Goal: Information Seeking & Learning: Find specific fact

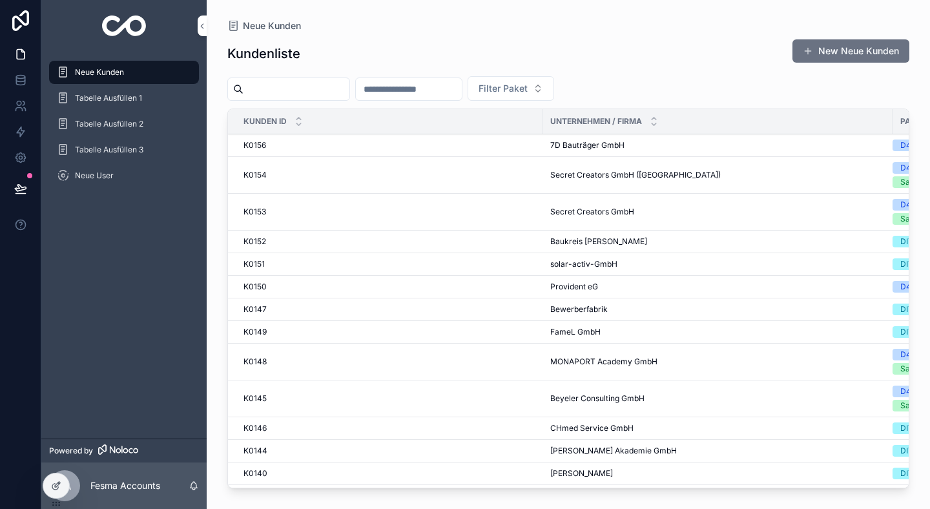
click at [462, 94] on input "scrollable content" at bounding box center [409, 89] width 106 height 18
click at [435, 141] on div "K0156 K0156" at bounding box center [389, 145] width 291 height 10
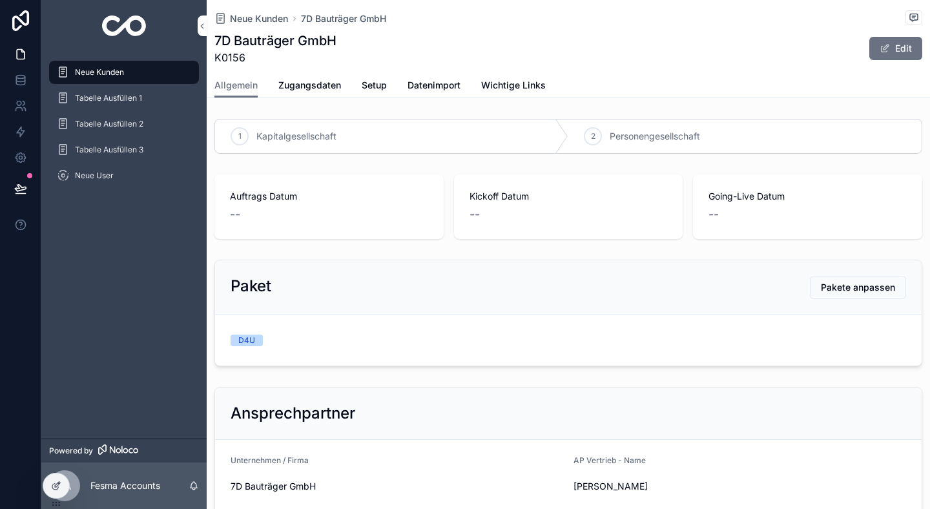
click at [201, 28] on icon "scrollable content" at bounding box center [202, 26] width 9 height 10
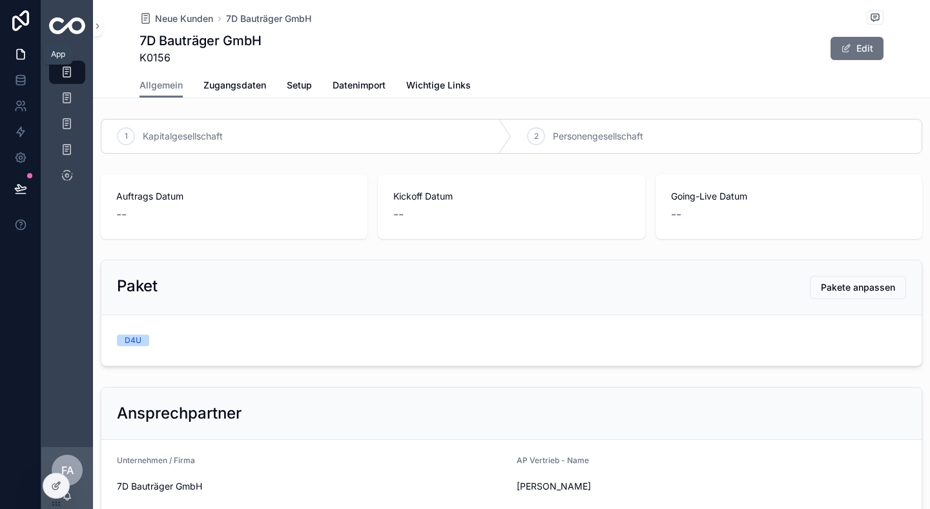
click at [17, 57] on icon at bounding box center [21, 55] width 8 height 10
click at [17, 78] on icon at bounding box center [20, 80] width 13 height 13
click at [194, 11] on div "Neue Kunden 7D Bauträger GmbH" at bounding box center [512, 18] width 744 height 16
click at [194, 18] on span "Neue Kunden" at bounding box center [184, 18] width 58 height 13
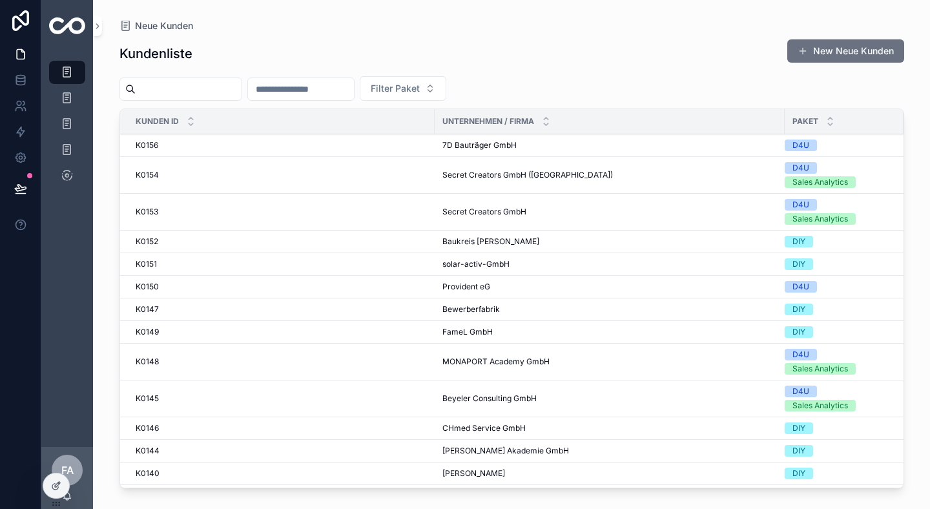
click at [347, 211] on div "K0153 K0153" at bounding box center [281, 212] width 291 height 10
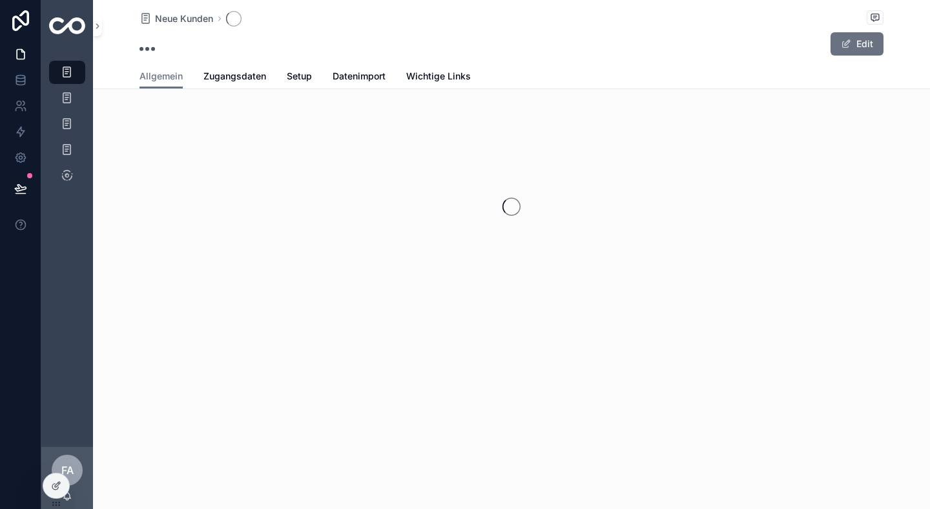
click at [213, 75] on span "Zugangsdaten" at bounding box center [235, 76] width 63 height 13
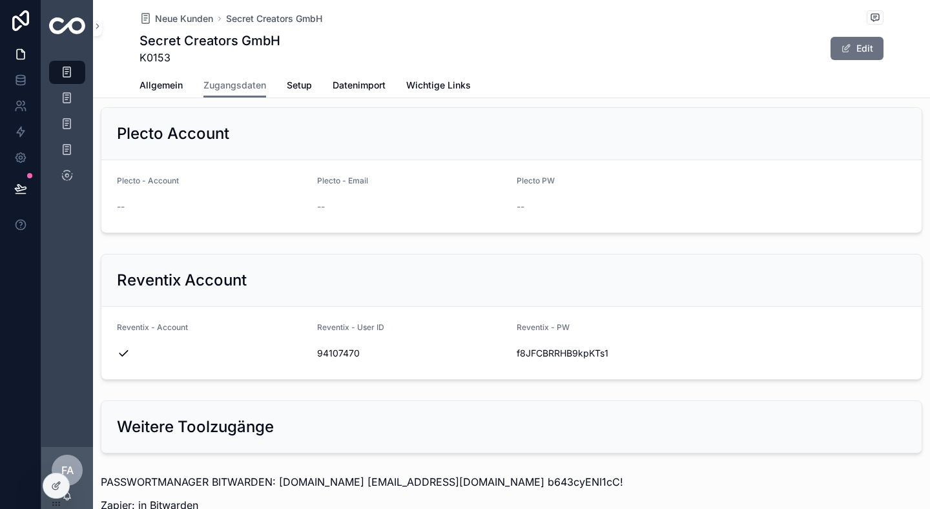
scroll to position [1367, 0]
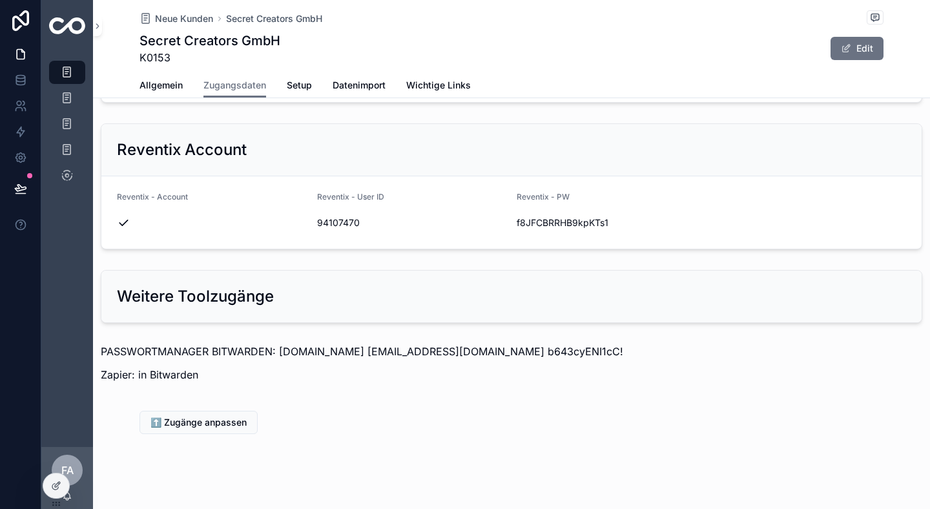
click at [548, 344] on p "PASSWORTMANAGER BITWARDEN: [DOMAIN_NAME] [EMAIL_ADDRESS][DOMAIN_NAME] b643cyENI…" at bounding box center [512, 352] width 822 height 16
click at [549, 344] on p "PASSWORTMANAGER BITWARDEN: [DOMAIN_NAME] [EMAIL_ADDRESS][DOMAIN_NAME] b643cyENI…" at bounding box center [512, 352] width 822 height 16
click at [553, 344] on p "PASSWORTMANAGER BITWARDEN: [DOMAIN_NAME] [EMAIL_ADDRESS][DOMAIN_NAME] b643cyENI…" at bounding box center [512, 352] width 822 height 16
drag, startPoint x: 604, startPoint y: 338, endPoint x: 510, endPoint y: 339, distance: 93.7
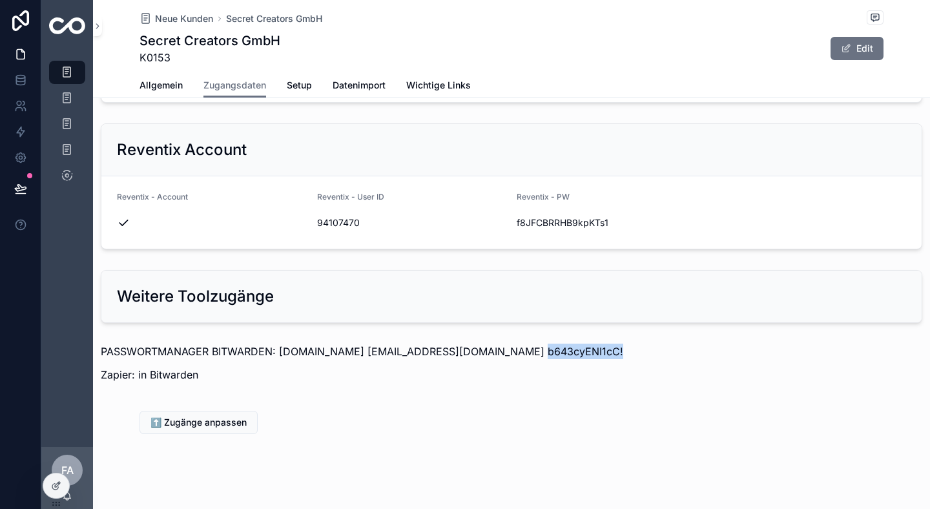
click at [510, 344] on p "PASSWORTMANAGER BITWARDEN: [DOMAIN_NAME] [EMAIL_ADDRESS][DOMAIN_NAME] b643cyENI…" at bounding box center [512, 352] width 822 height 16
copy p "b643cyENI1cC!"
